Goal: Task Accomplishment & Management: Manage account settings

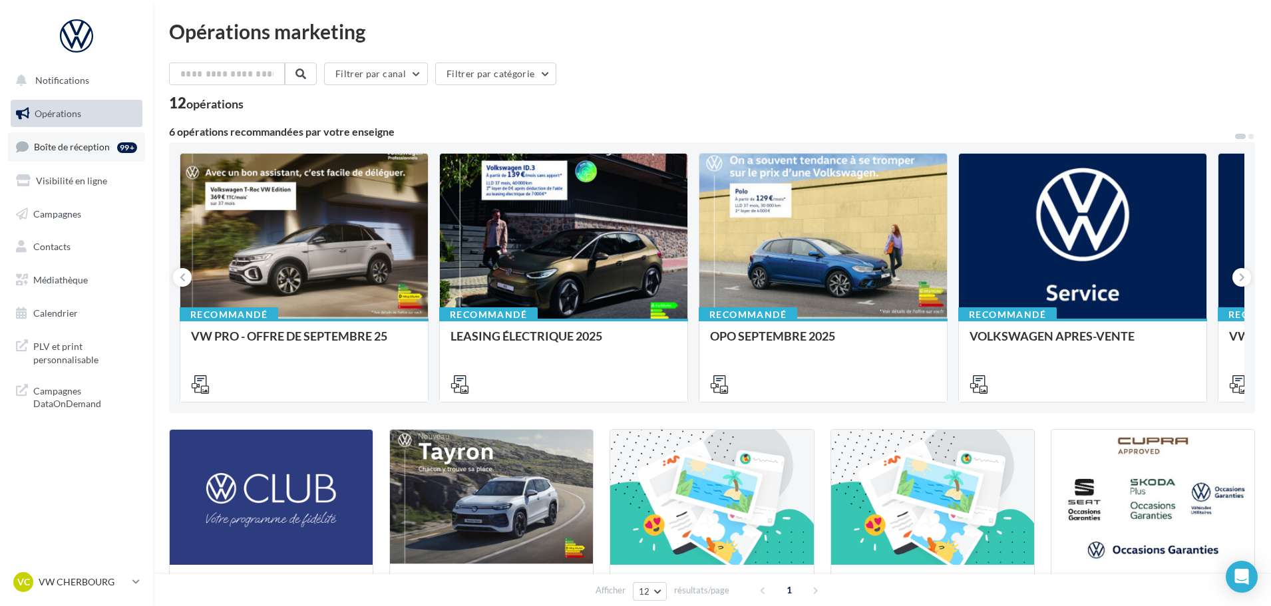
click at [78, 148] on span "Boîte de réception" at bounding box center [72, 146] width 76 height 11
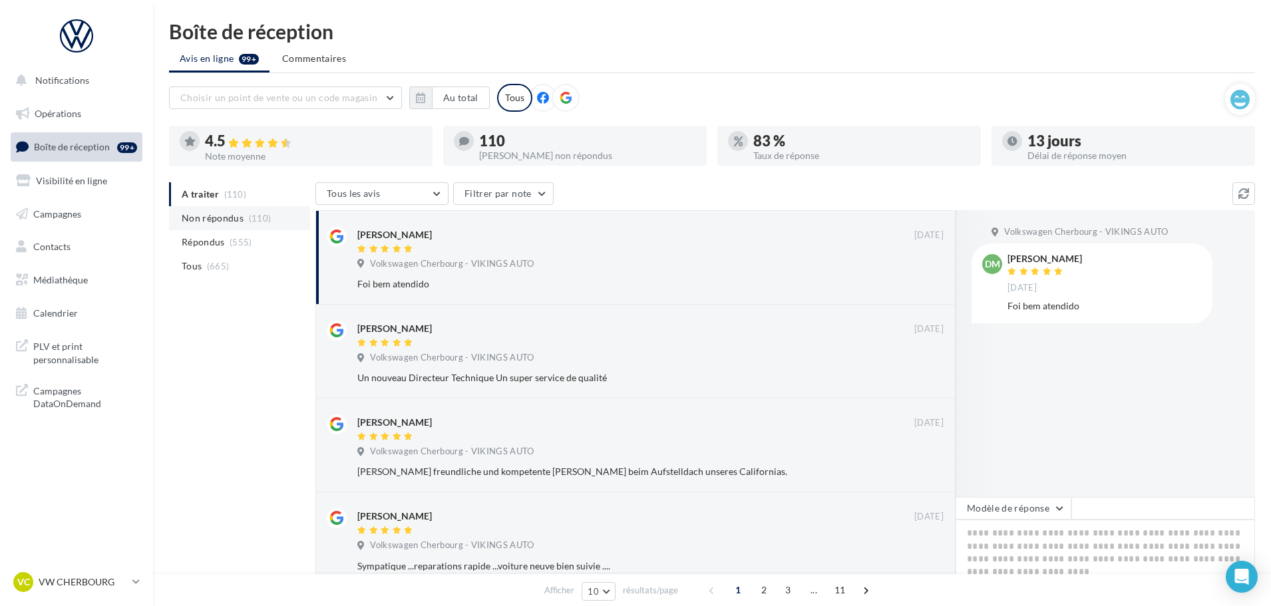
click at [214, 216] on span "Non répondus" at bounding box center [213, 218] width 62 height 13
click at [84, 587] on p "VW CHERBOURG" at bounding box center [83, 582] width 88 height 13
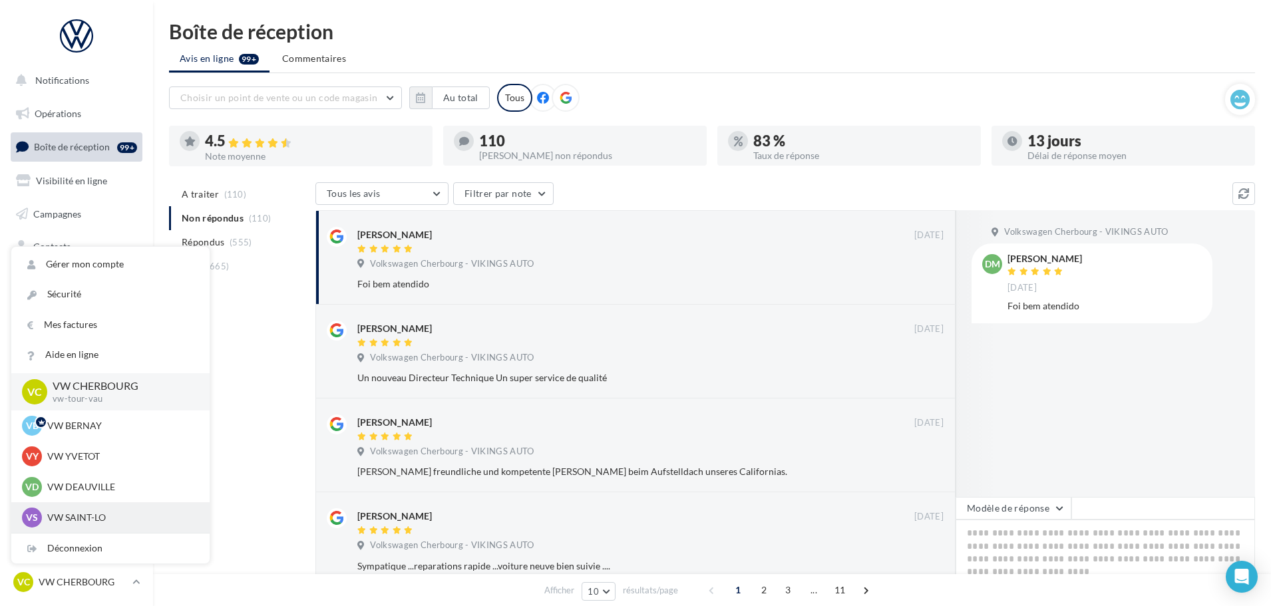
scroll to position [67, 0]
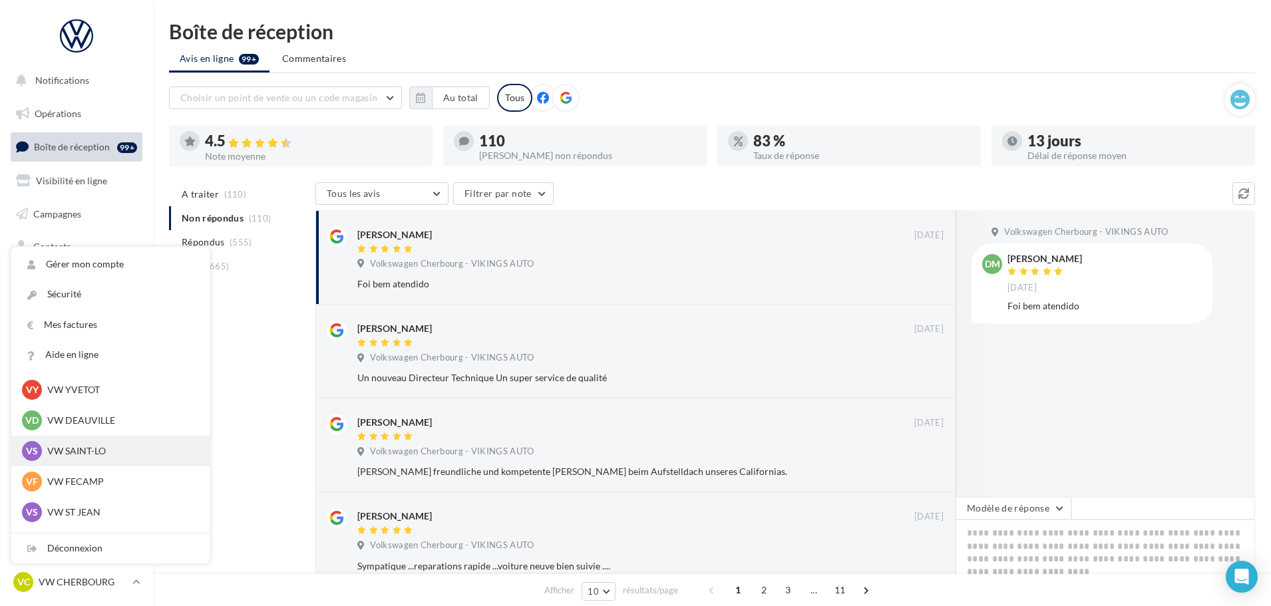
click at [103, 456] on p "VW SAINT-LO" at bounding box center [120, 450] width 146 height 13
